Goal: Task Accomplishment & Management: Manage account settings

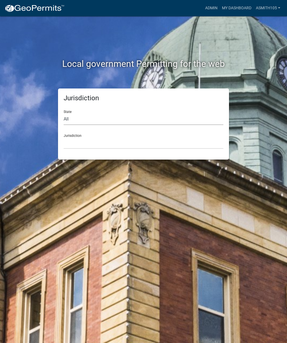
click at [90, 118] on select "All [US_STATE] [US_STATE] [US_STATE] [US_STATE] [US_STATE] [US_STATE] [US_STATE…" at bounding box center [144, 119] width 160 height 12
select select "[US_STATE]"
click at [130, 138] on select "[GEOGRAPHIC_DATA], [US_STATE][PERSON_NAME][GEOGRAPHIC_DATA], [US_STATE][PERSON_…" at bounding box center [144, 143] width 160 height 12
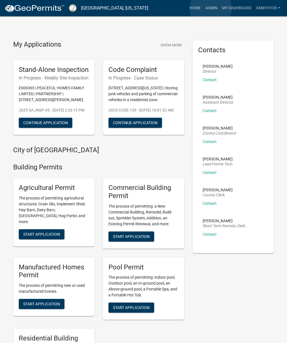
click at [211, 9] on link "Admin" at bounding box center [211, 8] width 17 height 11
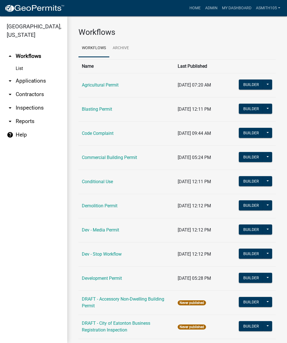
click at [93, 132] on link "Code Complaint" at bounding box center [98, 133] width 32 height 5
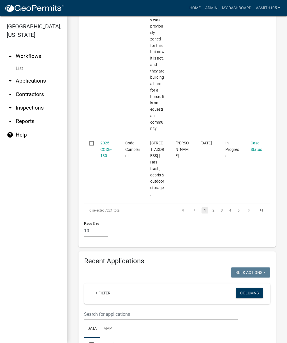
scroll to position [1691, 0]
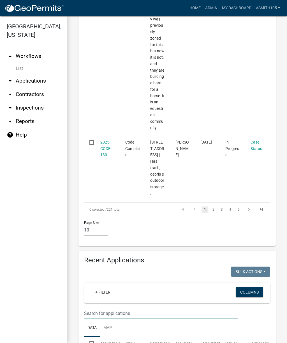
click at [135, 307] on input "text" at bounding box center [161, 313] width 154 height 12
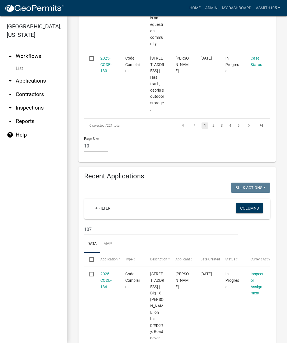
scroll to position [1784, 0]
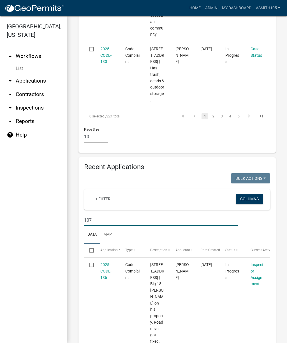
type input "107"
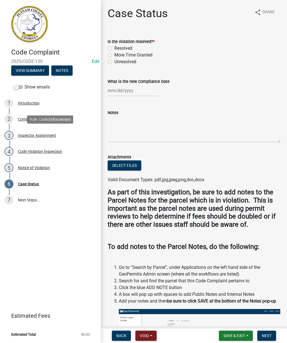
click at [38, 137] on div "Inspector Assignment" at bounding box center [37, 135] width 38 height 4
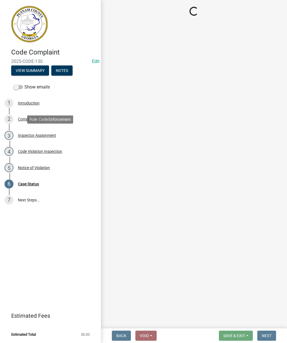
select select "af3c6edf-34d7-49be-824e-99d5d0a3954f"
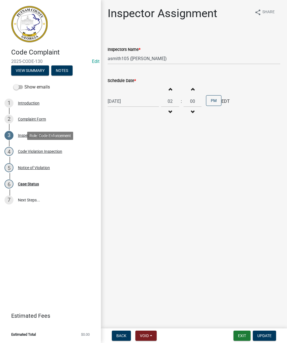
click at [30, 153] on div "Code Violation Inspection" at bounding box center [40, 151] width 44 height 4
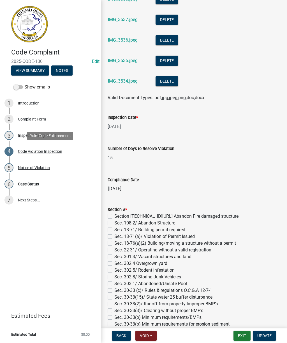
scroll to position [370, 0]
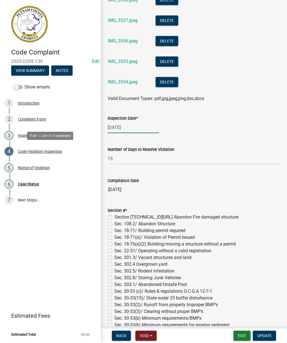
click at [136, 130] on div "[DATE]" at bounding box center [133, 128] width 51 height 12
select select "8"
select select "2025"
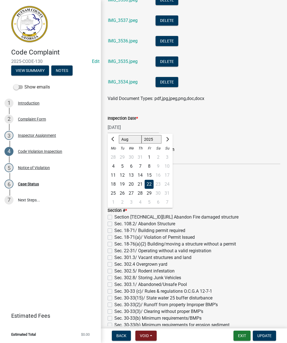
click at [169, 137] on button "Next month" at bounding box center [167, 139] width 7 height 9
select select "9"
click at [132, 167] on div "10" at bounding box center [131, 166] width 9 height 9
type input "[DATE]"
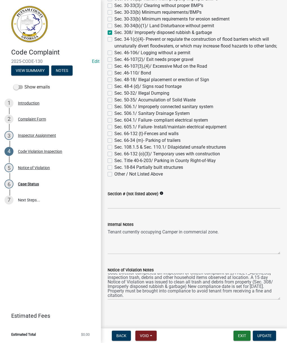
scroll to position [4, 0]
click at [136, 290] on textarea "Code Director completed an inspection of citizen complaint at [STREET_ADDRESS] …" at bounding box center [194, 286] width 173 height 26
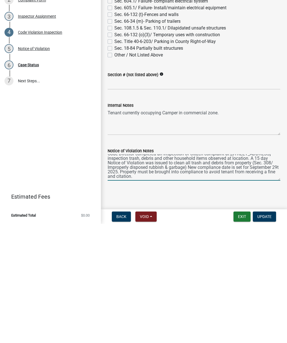
type textarea "Code Director completed an inspection of citizen complaint at [STREET_ADDRESS] …"
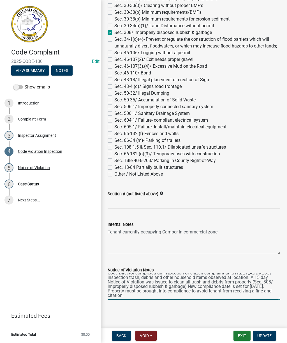
click at [179, 295] on textarea "Code Director completed an inspection of citizen complaint at [STREET_ADDRESS] …" at bounding box center [194, 286] width 173 height 26
click at [267, 333] on span "Update" at bounding box center [265, 335] width 14 height 4
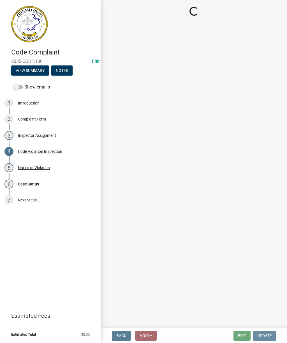
scroll to position [0, 0]
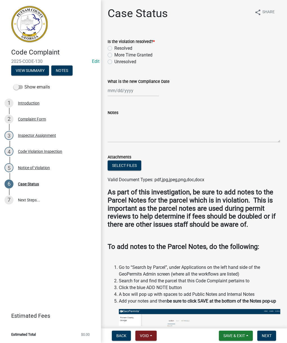
click at [30, 169] on div "Notice of Violation" at bounding box center [34, 168] width 32 height 4
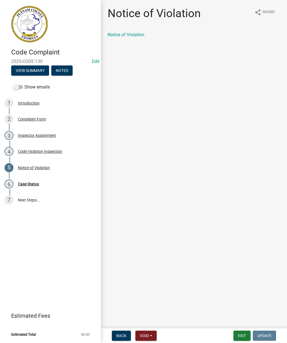
click at [127, 36] on link "Notice of Violation" at bounding box center [126, 34] width 37 height 5
click at [31, 118] on div "Complaint Form" at bounding box center [32, 119] width 28 height 4
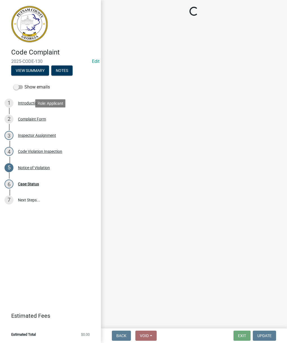
select select "76170ab1-b25a-468b-8231-d5eb0e85b261"
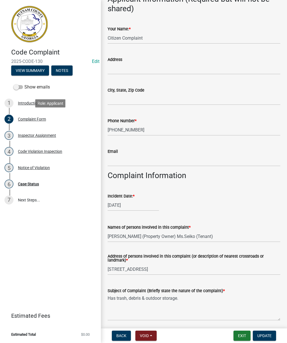
scroll to position [76, 0]
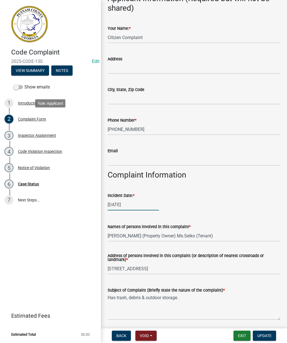
click at [142, 203] on div "[DATE]" at bounding box center [133, 205] width 51 height 12
select select "8"
select select "2025"
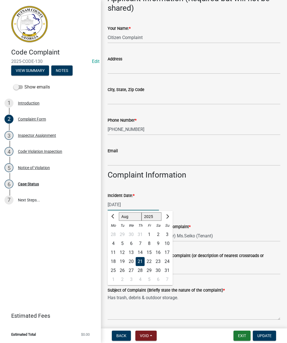
click at [140, 205] on input "[DATE]" at bounding box center [133, 205] width 51 height 12
click at [149, 201] on input "[DATE]" at bounding box center [133, 205] width 51 height 12
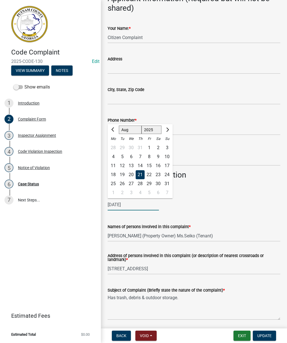
click at [85, 211] on div "Code Complaint 2025-CODE-130 Edit View Summary Notes Show emails 1 Introduction…" at bounding box center [50, 171] width 101 height 343
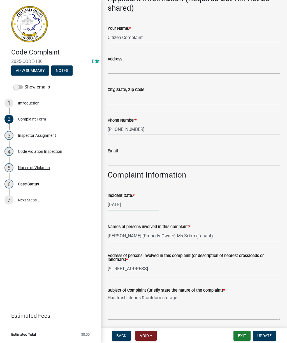
click at [133, 204] on div "[DATE]" at bounding box center [133, 205] width 51 height 12
select select "8"
select select "2025"
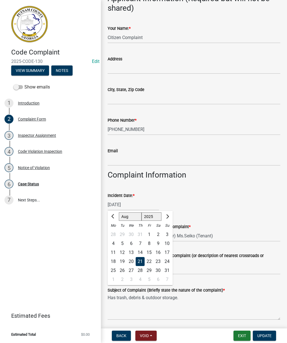
click at [169, 214] on button "Next month" at bounding box center [167, 216] width 7 height 9
select select "9"
click at [133, 242] on div "10" at bounding box center [131, 243] width 9 height 9
type input "[DATE]"
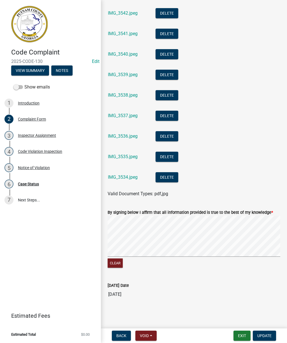
scroll to position [464, 0]
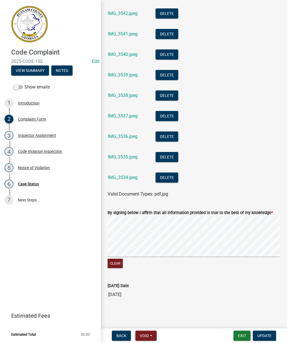
click at [268, 333] on span "Update" at bounding box center [265, 335] width 14 height 4
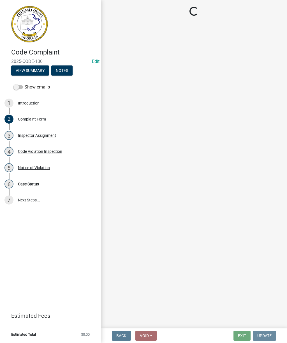
scroll to position [0, 0]
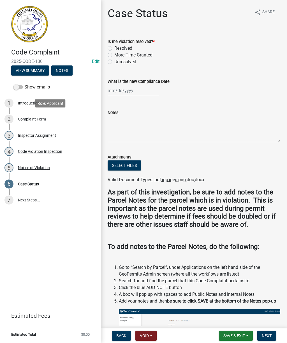
click at [32, 119] on div "Complaint Form" at bounding box center [32, 119] width 28 height 4
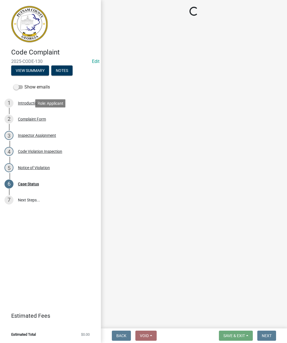
select select "76170ab1-b25a-468b-8231-d5eb0e85b261"
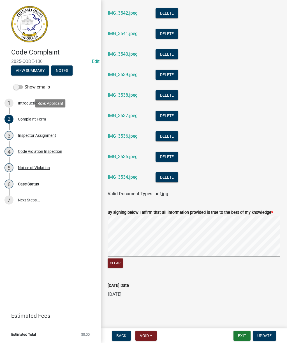
scroll to position [464, 0]
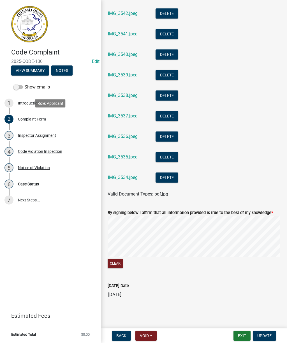
click at [119, 293] on input "[DATE]" at bounding box center [194, 294] width 173 height 11
click at [34, 166] on div "Notice of Violation" at bounding box center [34, 168] width 32 height 4
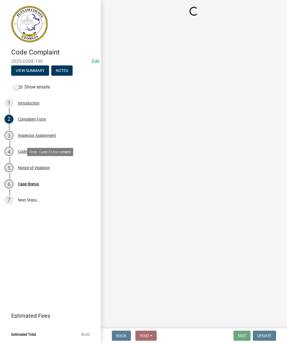
scroll to position [0, 0]
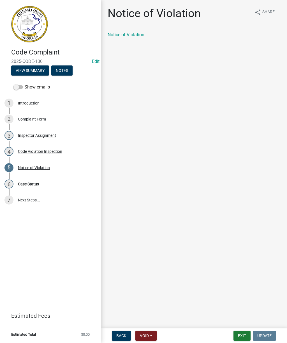
click at [127, 33] on link "Notice of Violation" at bounding box center [126, 34] width 37 height 5
click at [40, 152] on div "Code Violation Inspection" at bounding box center [40, 151] width 44 height 4
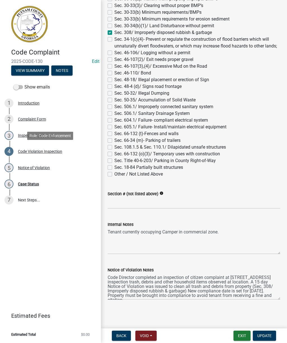
scroll to position [676, 0]
click at [33, 185] on div "Case Status" at bounding box center [28, 184] width 21 height 4
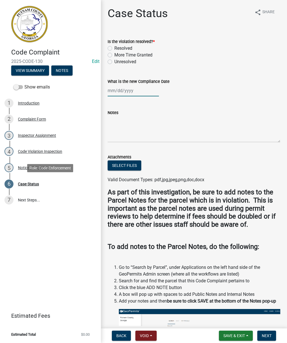
click at [125, 92] on div at bounding box center [133, 91] width 51 height 12
select select "9"
select select "2025"
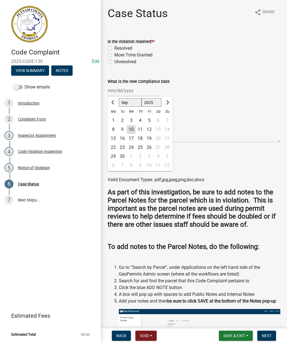
click at [114, 157] on div "29" at bounding box center [113, 156] width 9 height 9
type input "[DATE]"
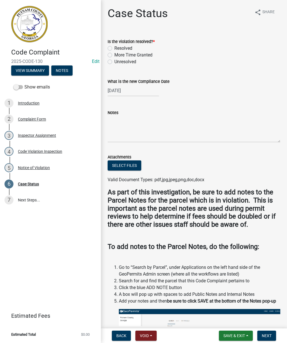
click at [36, 166] on div "Notice of Violation" at bounding box center [34, 168] width 32 height 4
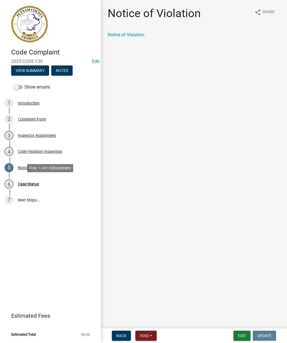
click at [30, 183] on div "Case Status" at bounding box center [28, 184] width 21 height 4
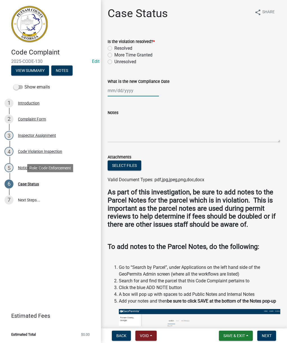
click at [127, 92] on div at bounding box center [133, 91] width 51 height 12
select select "9"
select select "2025"
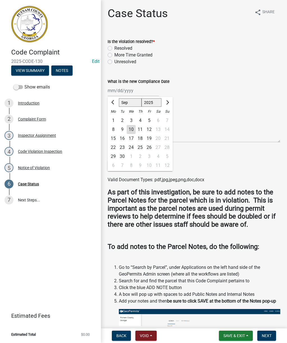
click at [115, 154] on div "29" at bounding box center [113, 156] width 9 height 9
type input "[DATE]"
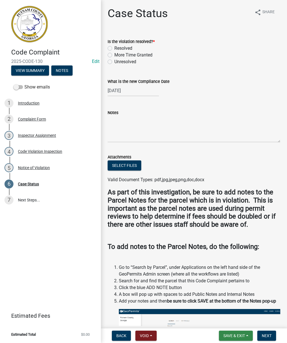
click at [234, 334] on span "Save & Exit" at bounding box center [235, 335] width 22 height 4
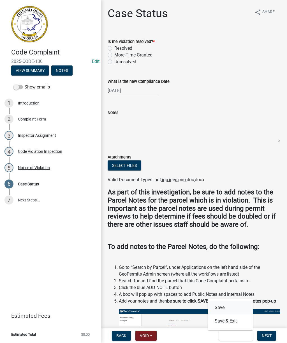
click at [224, 305] on button "Save" at bounding box center [230, 307] width 45 height 13
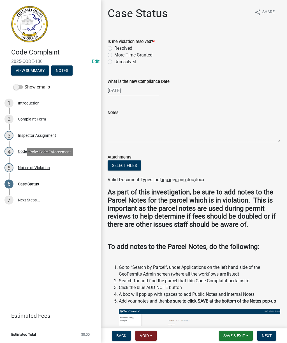
click at [37, 168] on div "Notice of Violation" at bounding box center [34, 168] width 32 height 4
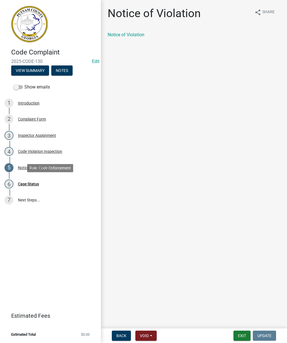
click at [29, 184] on div "Case Status" at bounding box center [28, 184] width 21 height 4
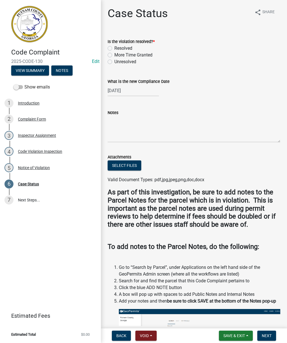
click at [31, 241] on div "Code Complaint 2025-CODE-130 Edit View Summary Notes Show emails 1 Introduction…" at bounding box center [50, 171] width 101 height 343
click at [42, 167] on div "Notice of Violation" at bounding box center [34, 168] width 32 height 4
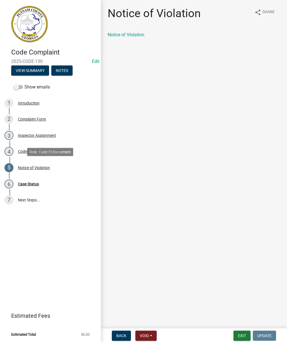
click at [135, 32] on link "Notice of Violation" at bounding box center [126, 34] width 37 height 5
